Goal: Information Seeking & Learning: Learn about a topic

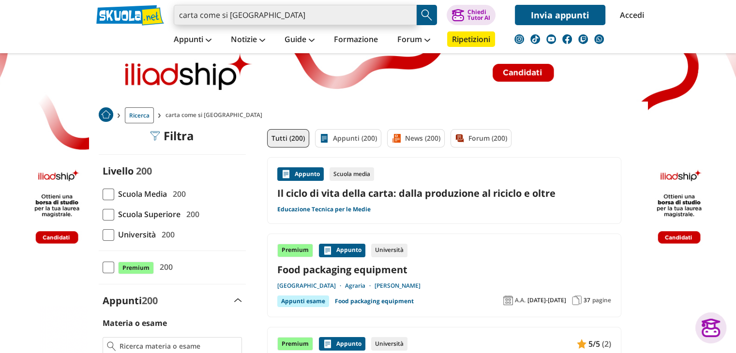
click at [410, 16] on input "carta come si [GEOGRAPHIC_DATA]" at bounding box center [295, 15] width 243 height 20
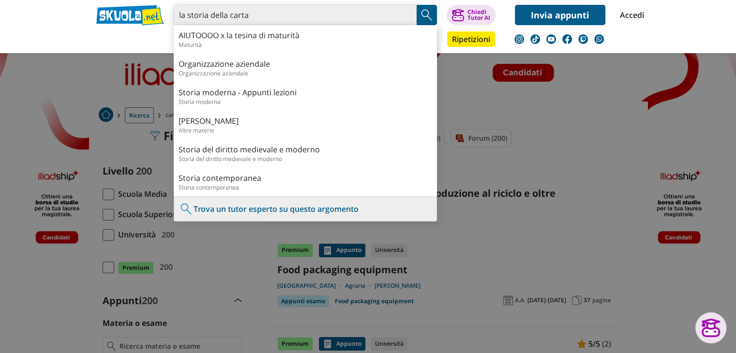
type input "la storia della carta"
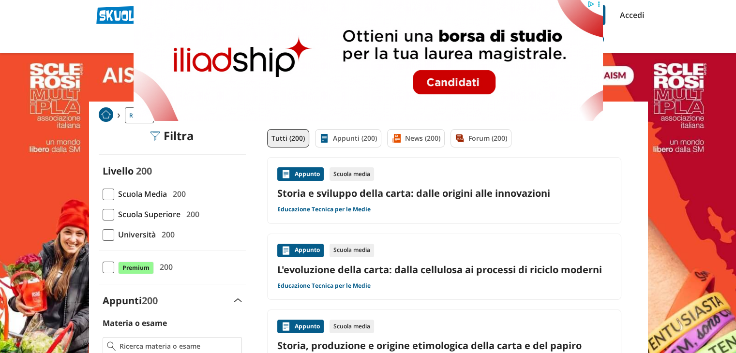
click at [426, 195] on link "Storia e sviluppo della carta: dalle origini alle innovazioni" at bounding box center [444, 193] width 334 height 13
